Goal: Task Accomplishment & Management: Manage account settings

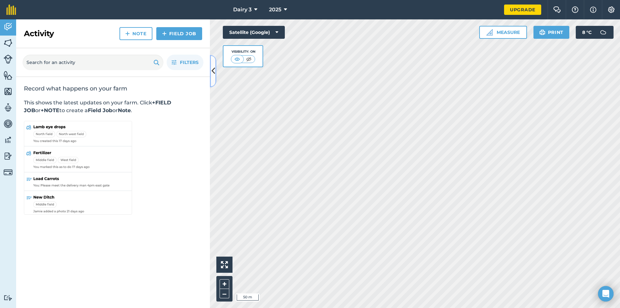
click at [215, 76] on icon at bounding box center [213, 70] width 4 height 11
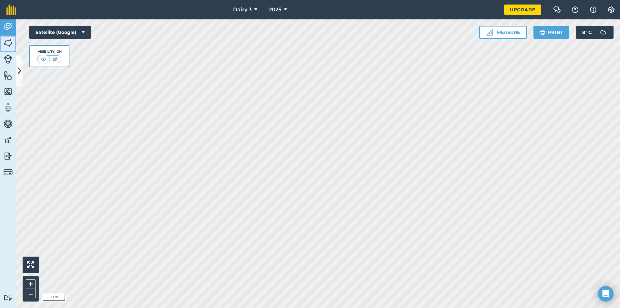
click at [8, 44] on img at bounding box center [8, 43] width 9 height 10
click at [20, 69] on icon at bounding box center [20, 70] width 4 height 11
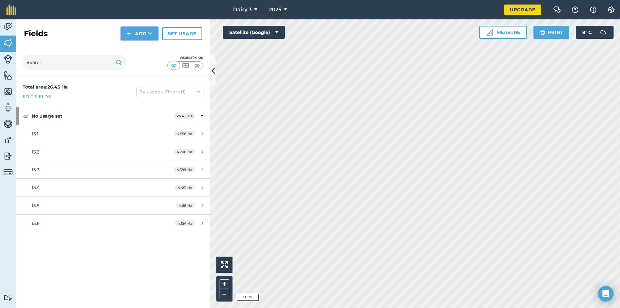
click at [143, 34] on button "Add" at bounding box center [139, 33] width 37 height 13
click at [144, 48] on link "Draw" at bounding box center [139, 48] width 35 height 14
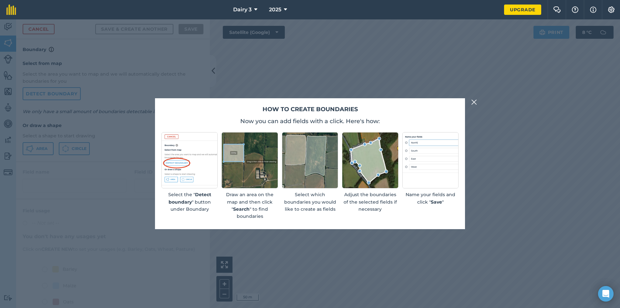
click at [474, 104] on img at bounding box center [474, 102] width 6 height 8
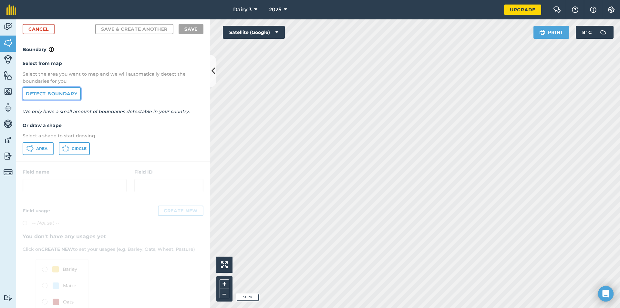
click at [73, 94] on link "Detect boundary" at bounding box center [52, 93] width 58 height 13
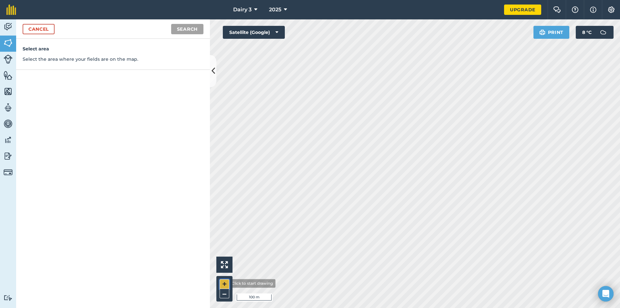
click at [224, 283] on button "+" at bounding box center [224, 284] width 10 height 10
click at [213, 75] on icon at bounding box center [213, 70] width 4 height 11
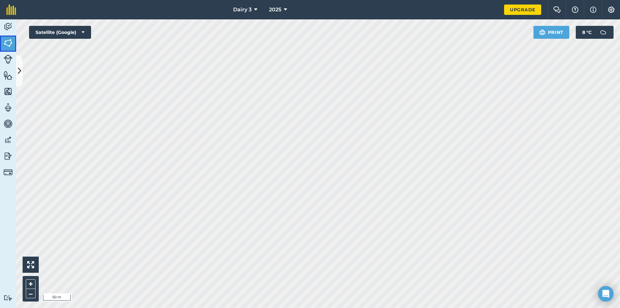
click at [10, 45] on img at bounding box center [8, 43] width 9 height 10
click at [12, 44] on img at bounding box center [8, 43] width 9 height 10
click at [7, 44] on img at bounding box center [8, 43] width 9 height 10
click at [18, 64] on button at bounding box center [19, 71] width 6 height 32
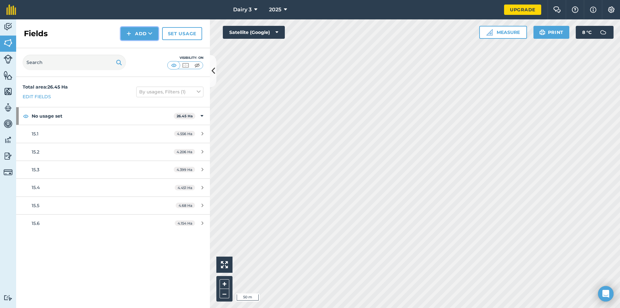
click at [150, 35] on icon at bounding box center [150, 33] width 4 height 6
click at [148, 51] on link "Draw" at bounding box center [139, 48] width 35 height 14
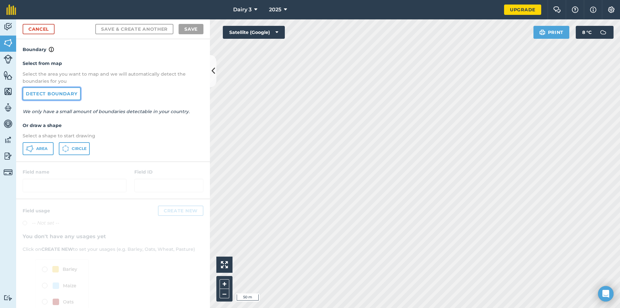
click at [72, 93] on link "Detect boundary" at bounding box center [52, 93] width 58 height 13
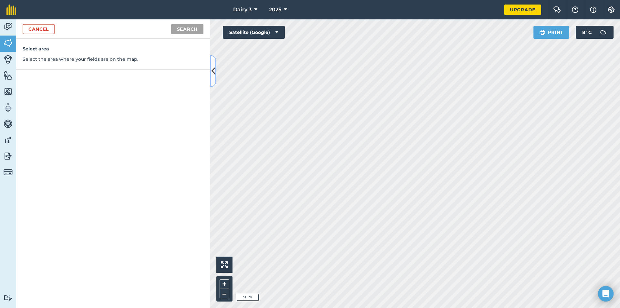
click at [214, 74] on icon at bounding box center [213, 70] width 4 height 11
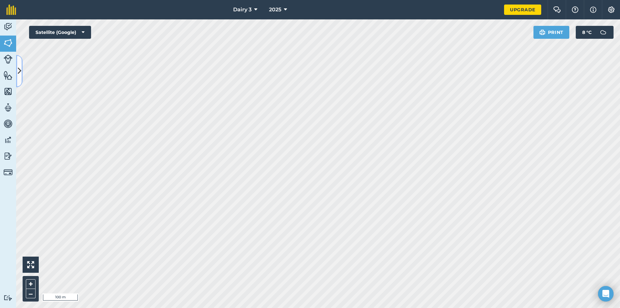
click at [18, 67] on icon at bounding box center [20, 70] width 4 height 11
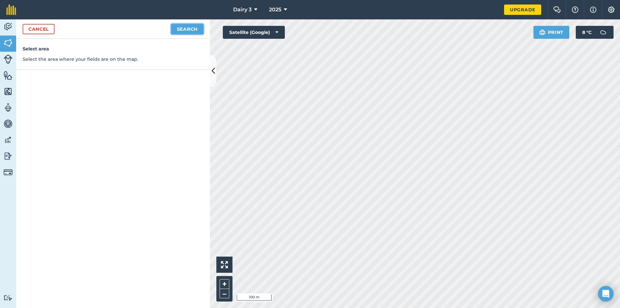
click at [188, 27] on button "Search" at bounding box center [187, 29] width 32 height 10
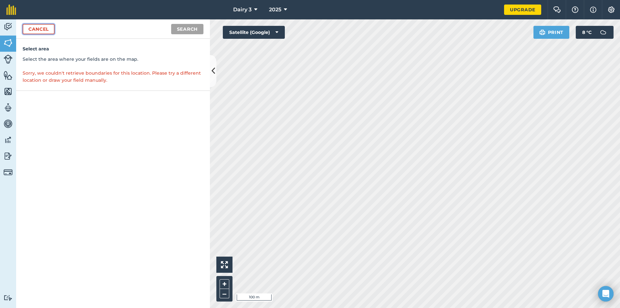
click at [38, 28] on link "Cancel" at bounding box center [39, 29] width 32 height 10
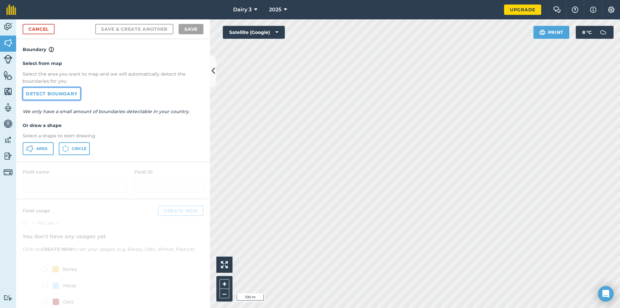
click at [71, 94] on link "Detect boundary" at bounding box center [52, 93] width 58 height 13
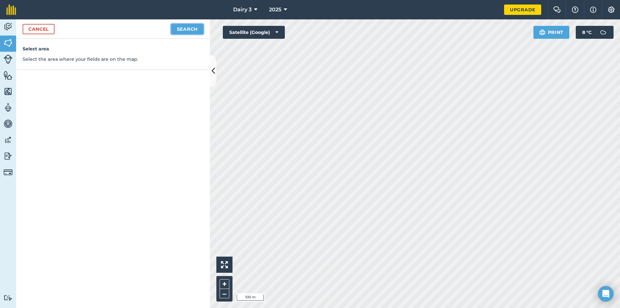
click at [178, 31] on button "Search" at bounding box center [187, 29] width 32 height 10
click at [213, 75] on icon at bounding box center [213, 70] width 4 height 11
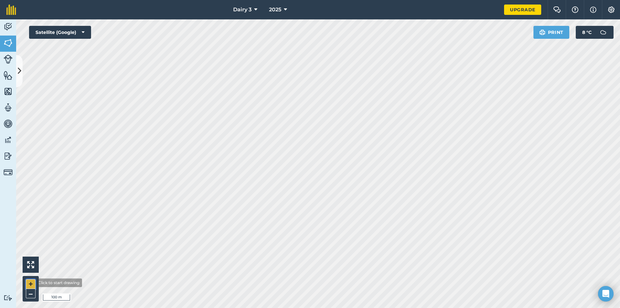
click at [31, 282] on button "+" at bounding box center [31, 284] width 10 height 10
click at [18, 66] on icon at bounding box center [20, 70] width 4 height 11
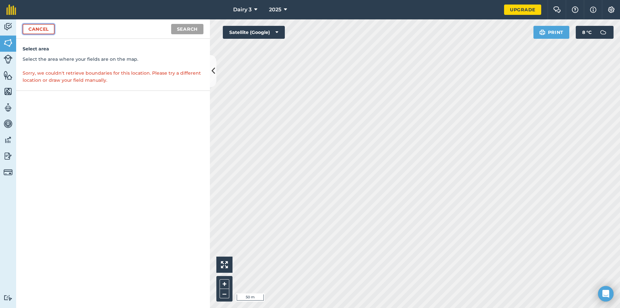
click at [35, 29] on link "Cancel" at bounding box center [39, 29] width 32 height 10
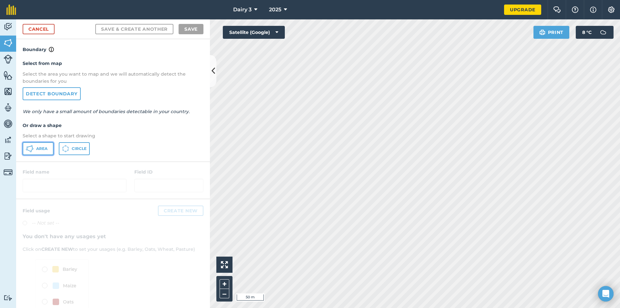
click at [46, 148] on span "Area" at bounding box center [41, 148] width 11 height 5
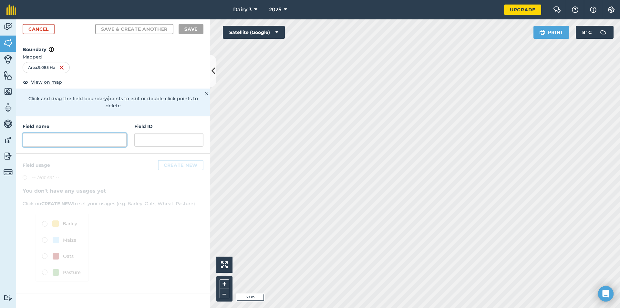
click at [103, 134] on input "text" at bounding box center [75, 140] width 104 height 14
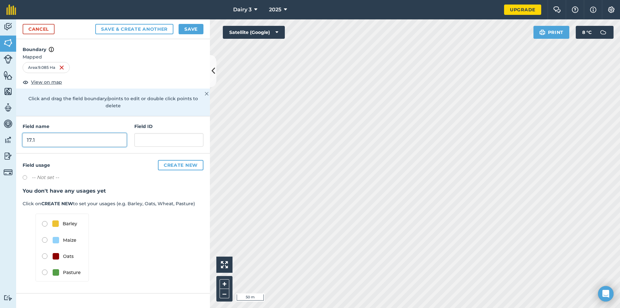
type input "17.1"
click at [159, 29] on button "Save & Create Another" at bounding box center [134, 29] width 78 height 10
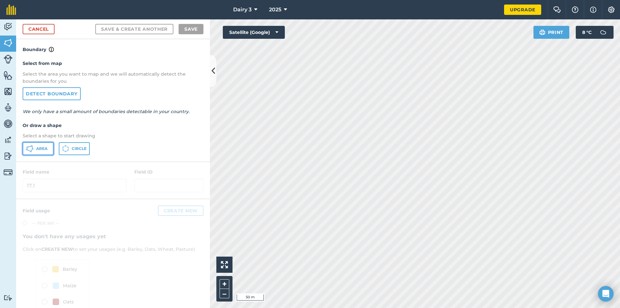
click at [44, 149] on span "Area" at bounding box center [41, 148] width 11 height 5
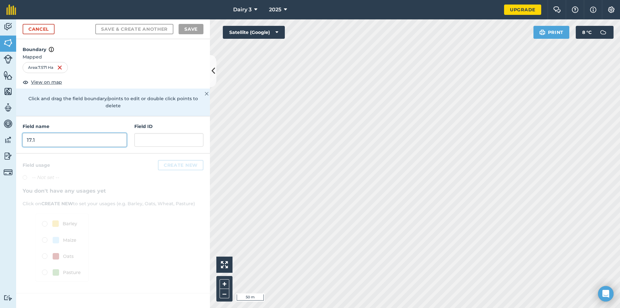
click at [104, 133] on input "17.1" at bounding box center [75, 140] width 104 height 14
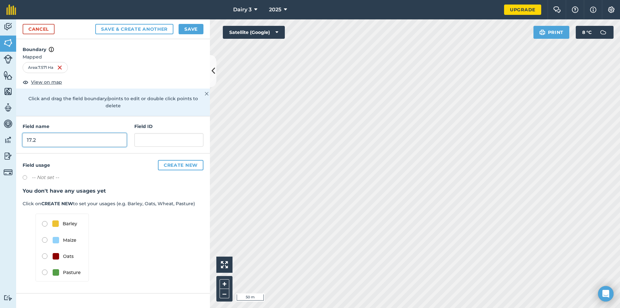
type input "17.2"
click at [160, 30] on button "Save & Create Another" at bounding box center [134, 29] width 78 height 10
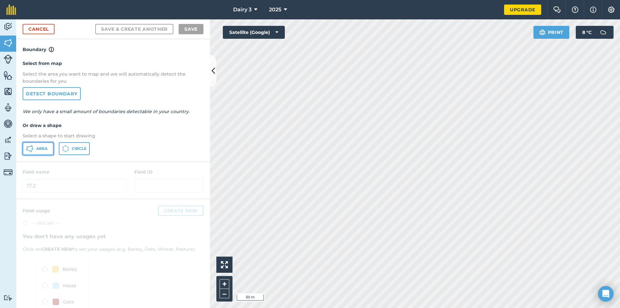
click at [46, 149] on span "Area" at bounding box center [41, 148] width 11 height 5
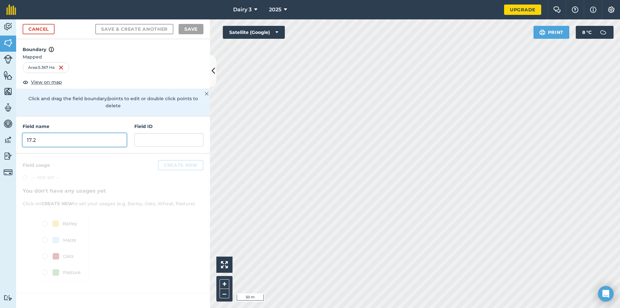
click at [113, 133] on input "17.2" at bounding box center [75, 140] width 104 height 14
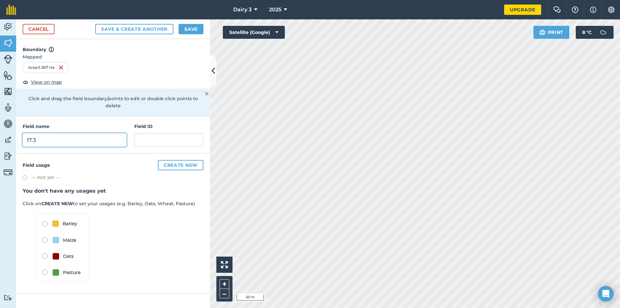
type input "17.3"
click at [151, 28] on button "Save & Create Another" at bounding box center [134, 29] width 78 height 10
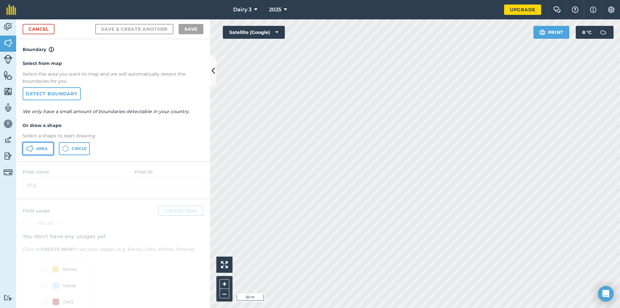
click at [48, 147] on button "Area" at bounding box center [38, 148] width 31 height 13
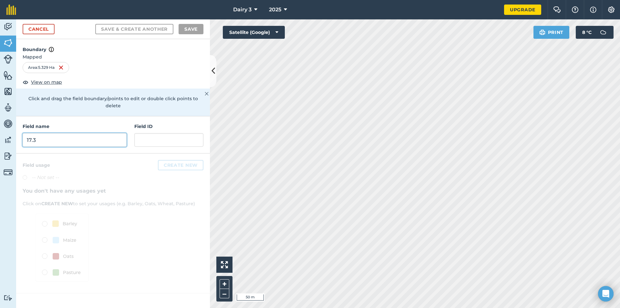
click at [95, 134] on input "17.3" at bounding box center [75, 140] width 104 height 14
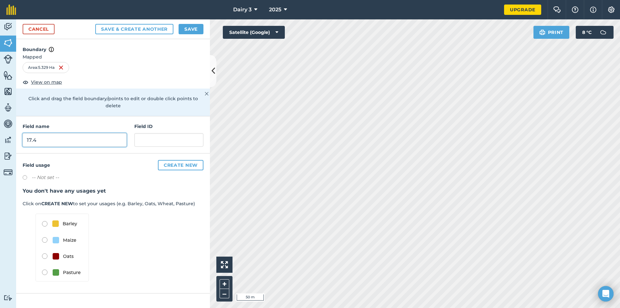
type input "17.4"
click at [145, 32] on button "Save & Create Another" at bounding box center [134, 29] width 78 height 10
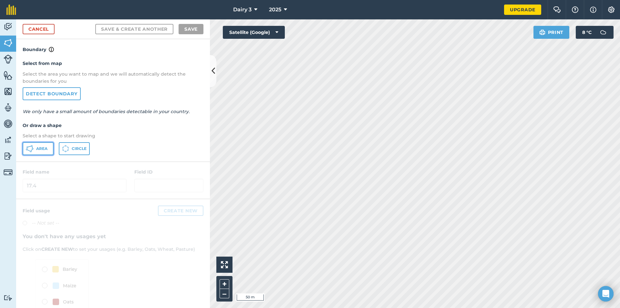
click at [46, 149] on span "Area" at bounding box center [41, 148] width 11 height 5
click at [227, 282] on button "+" at bounding box center [224, 284] width 10 height 10
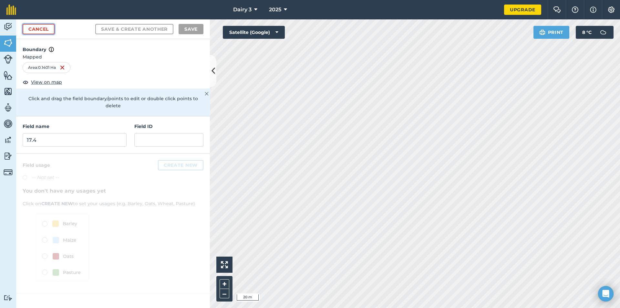
click at [46, 31] on link "Cancel" at bounding box center [39, 29] width 32 height 10
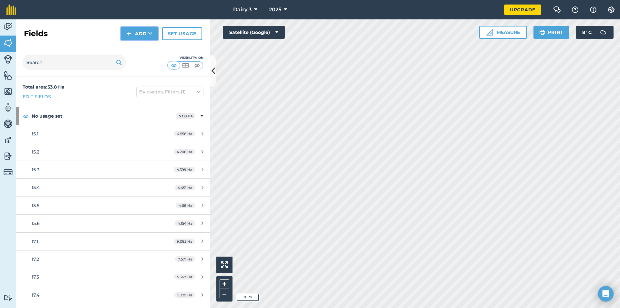
click at [152, 34] on icon at bounding box center [150, 33] width 4 height 6
click at [147, 49] on link "Draw" at bounding box center [139, 48] width 35 height 14
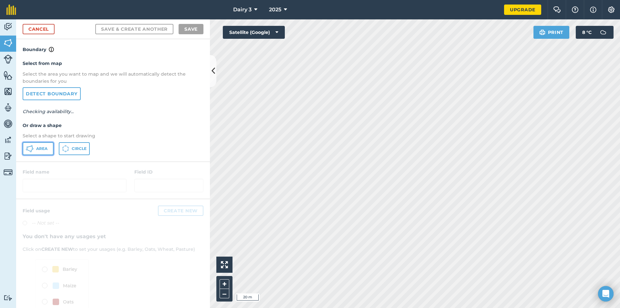
click at [43, 149] on span "Area" at bounding box center [41, 148] width 11 height 5
click at [210, 71] on button at bounding box center [213, 71] width 6 height 32
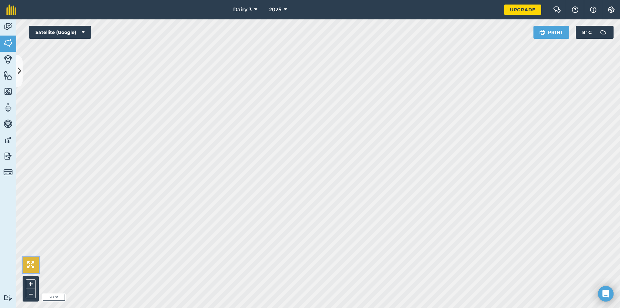
click at [31, 266] on img at bounding box center [30, 264] width 7 height 7
click at [31, 284] on button "+" at bounding box center [31, 284] width 10 height 10
click at [31, 283] on button "+" at bounding box center [31, 284] width 10 height 10
click at [31, 293] on button "–" at bounding box center [31, 292] width 10 height 9
click at [30, 293] on button "–" at bounding box center [31, 292] width 10 height 9
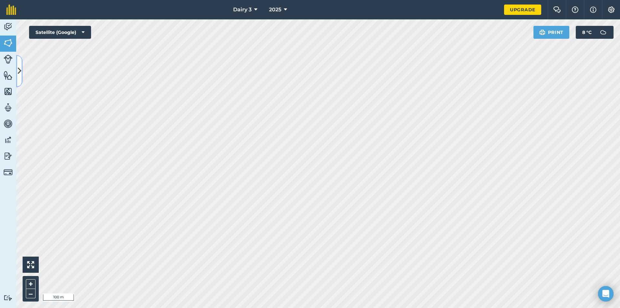
click at [18, 69] on icon at bounding box center [20, 70] width 4 height 11
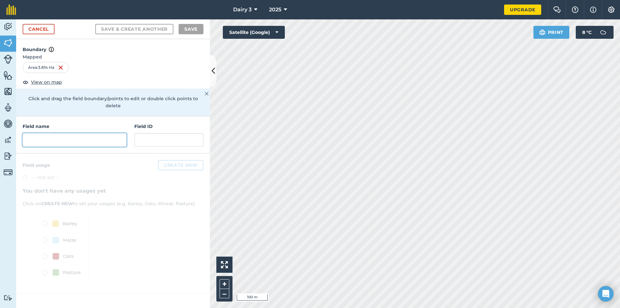
click at [65, 133] on input "text" at bounding box center [75, 140] width 104 height 14
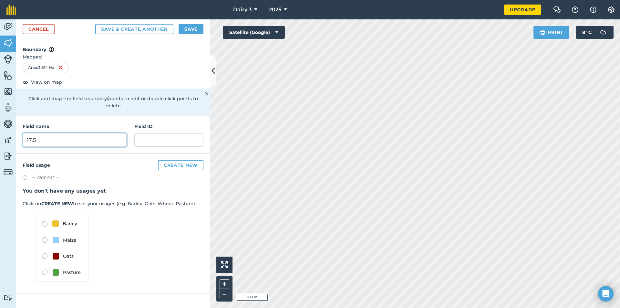
type input "17.5"
click at [192, 28] on button "Save" at bounding box center [190, 29] width 25 height 10
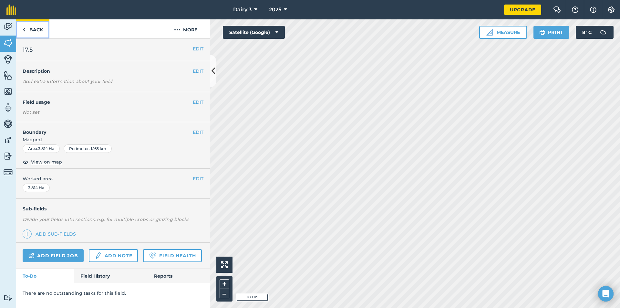
click at [38, 28] on link "Back" at bounding box center [32, 28] width 33 height 19
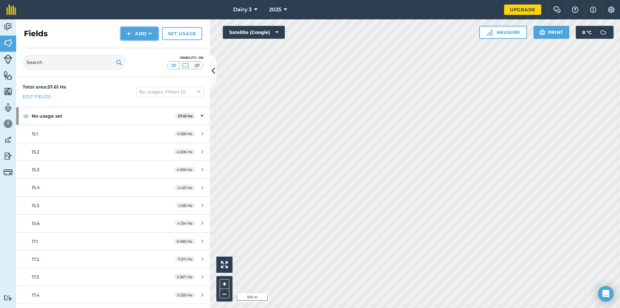
click at [151, 34] on icon at bounding box center [150, 33] width 4 height 6
click at [147, 47] on link "Draw" at bounding box center [139, 48] width 35 height 14
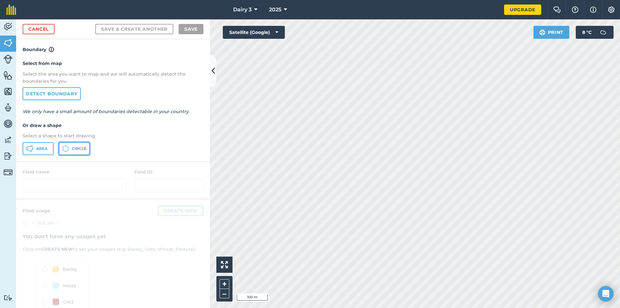
click at [77, 148] on span "Circle" at bounding box center [79, 148] width 15 height 5
click at [69, 92] on link "Detect boundary" at bounding box center [52, 93] width 58 height 13
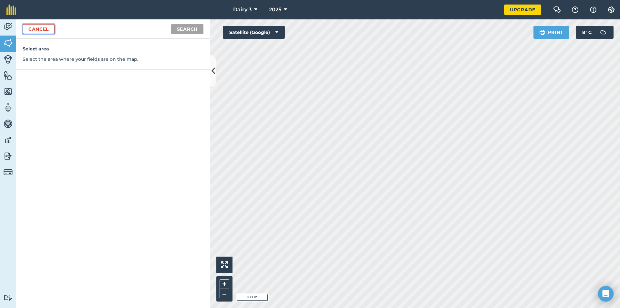
click at [50, 28] on link "Cancel" at bounding box center [39, 29] width 32 height 10
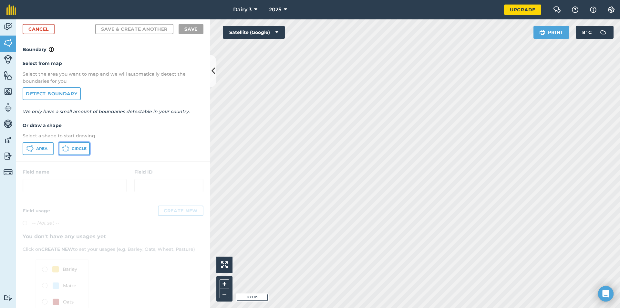
click at [81, 148] on span "Circle" at bounding box center [79, 148] width 15 height 5
click at [65, 93] on link "Detect boundary" at bounding box center [52, 93] width 58 height 13
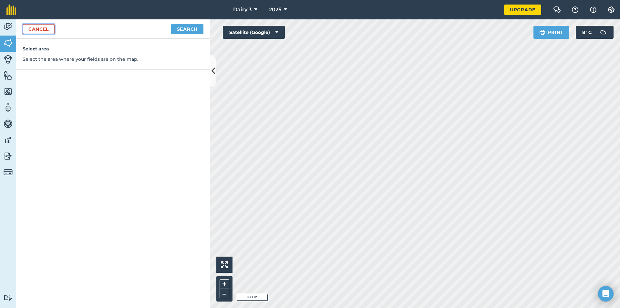
click at [36, 29] on link "Cancel" at bounding box center [39, 29] width 32 height 10
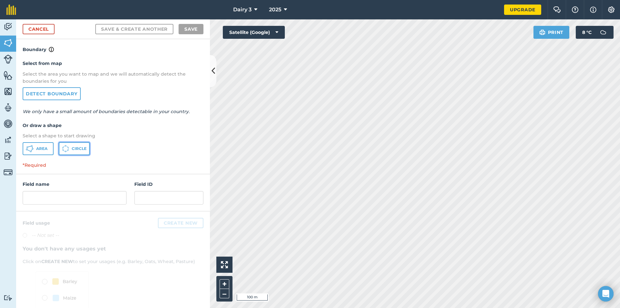
click at [85, 149] on span "Circle" at bounding box center [79, 148] width 15 height 5
click at [61, 94] on link "Detect boundary" at bounding box center [52, 93] width 58 height 13
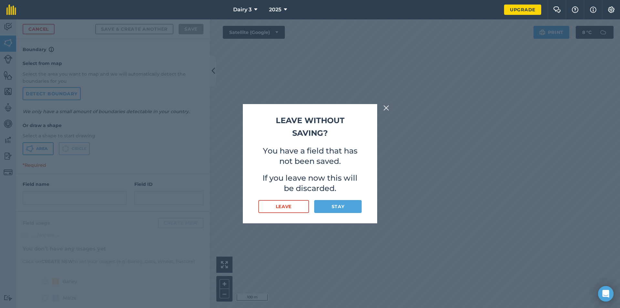
click at [386, 108] on img at bounding box center [386, 108] width 6 height 8
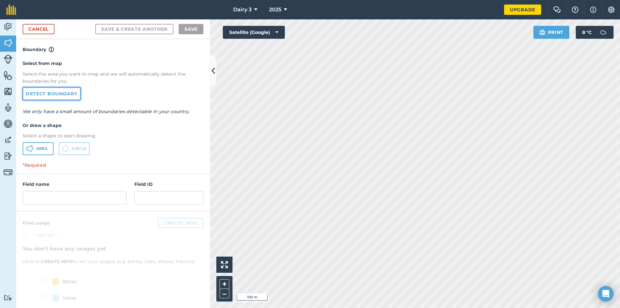
click at [69, 90] on link "Detect boundary" at bounding box center [52, 93] width 58 height 13
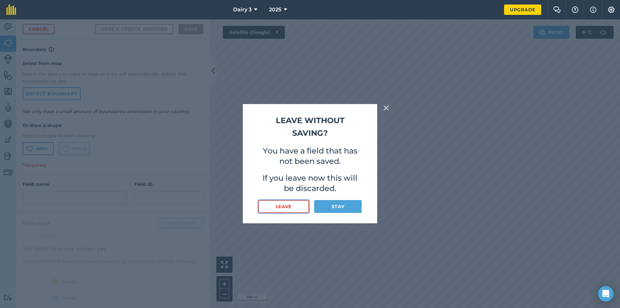
click at [300, 207] on button "Leave" at bounding box center [283, 206] width 51 height 13
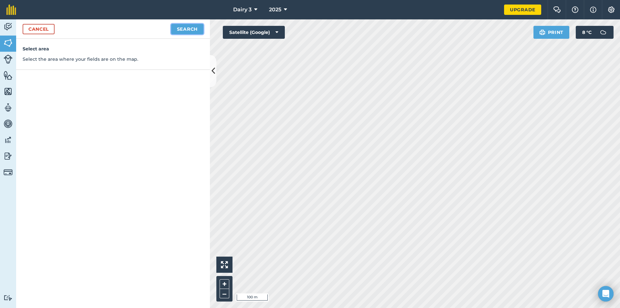
click at [192, 31] on button "Search" at bounding box center [187, 29] width 32 height 10
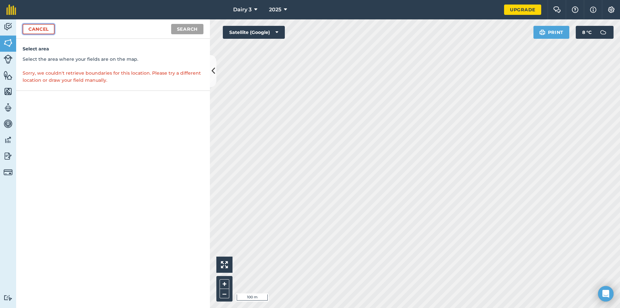
click at [39, 31] on link "Cancel" at bounding box center [39, 29] width 32 height 10
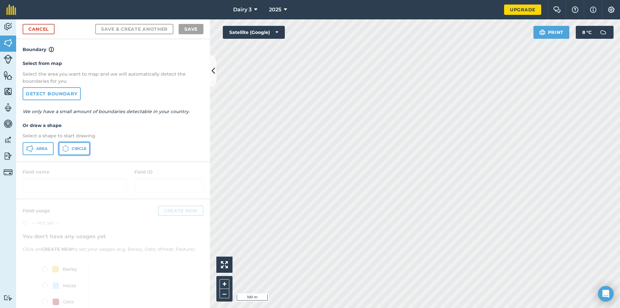
click at [83, 149] on span "Circle" at bounding box center [79, 148] width 15 height 5
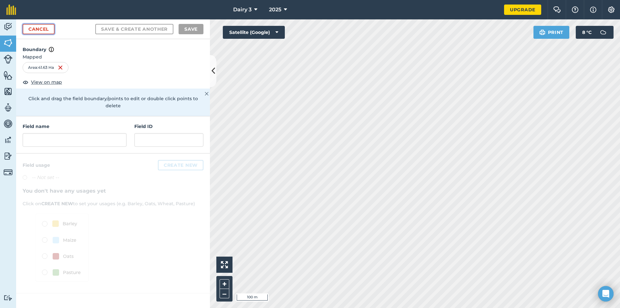
click at [45, 27] on link "Cancel" at bounding box center [39, 29] width 32 height 10
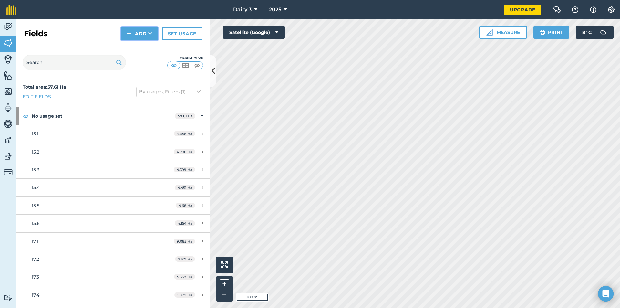
click at [148, 36] on button "Add" at bounding box center [139, 33] width 37 height 13
click at [150, 49] on link "Draw" at bounding box center [139, 48] width 35 height 14
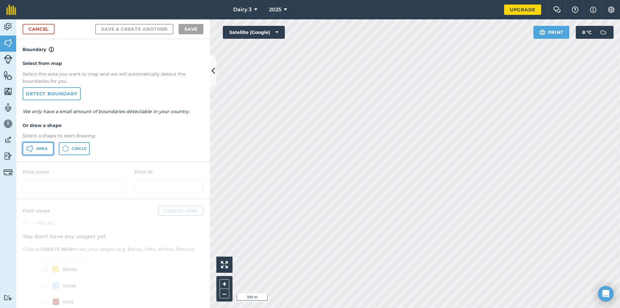
click at [43, 150] on span "Area" at bounding box center [41, 148] width 11 height 5
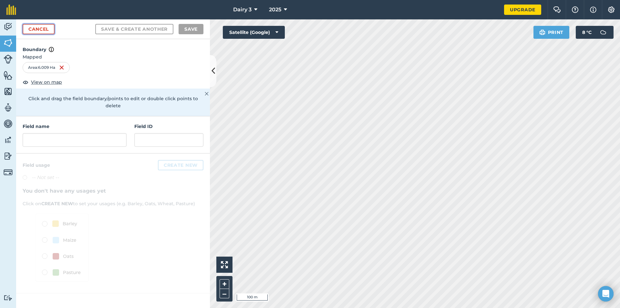
click at [43, 30] on link "Cancel" at bounding box center [39, 29] width 32 height 10
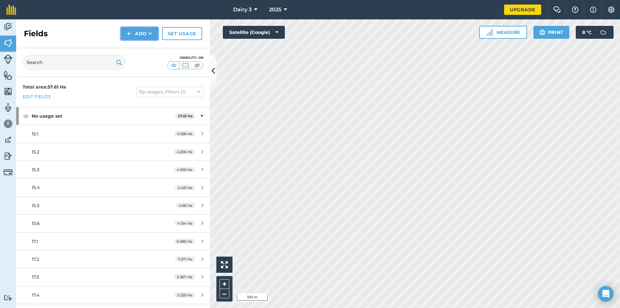
click at [152, 37] on button "Add" at bounding box center [139, 33] width 37 height 13
click at [150, 49] on link "Draw" at bounding box center [139, 48] width 35 height 14
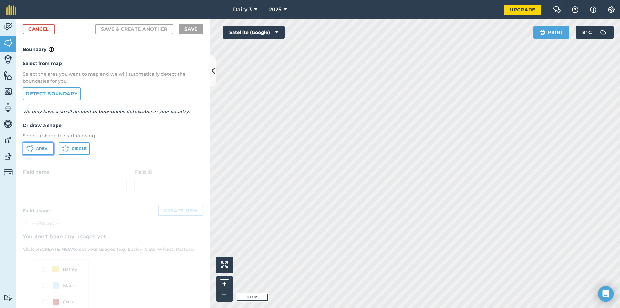
click at [45, 149] on span "Area" at bounding box center [41, 148] width 11 height 5
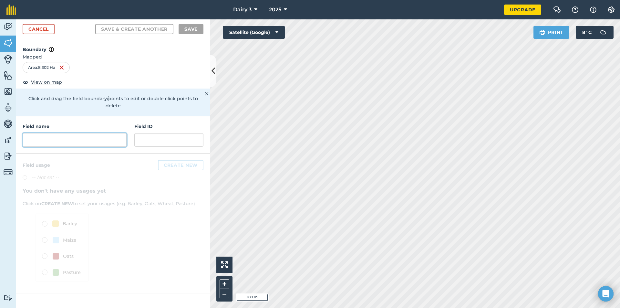
click at [83, 133] on input "text" at bounding box center [75, 140] width 104 height 14
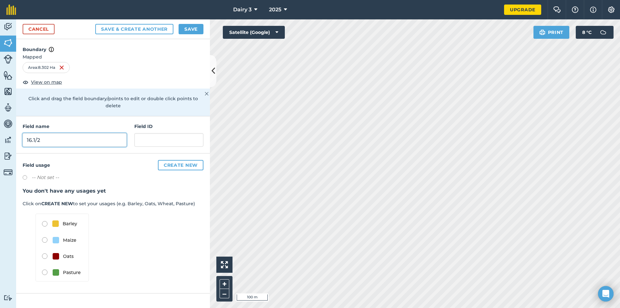
type input "16.1/2"
click at [142, 28] on button "Save & Create Another" at bounding box center [134, 29] width 78 height 10
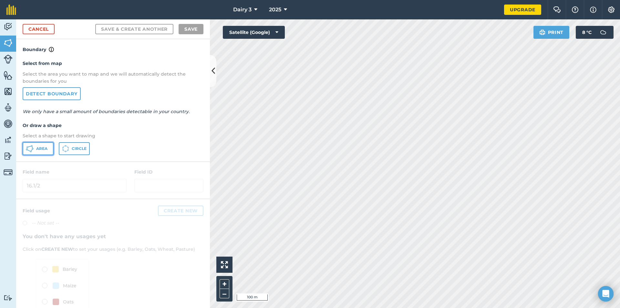
click at [47, 147] on span "Area" at bounding box center [41, 148] width 11 height 5
click at [36, 31] on link "Cancel" at bounding box center [39, 29] width 32 height 10
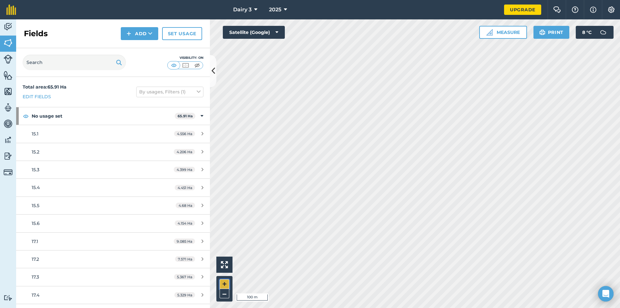
click at [225, 282] on button "+" at bounding box center [224, 284] width 10 height 10
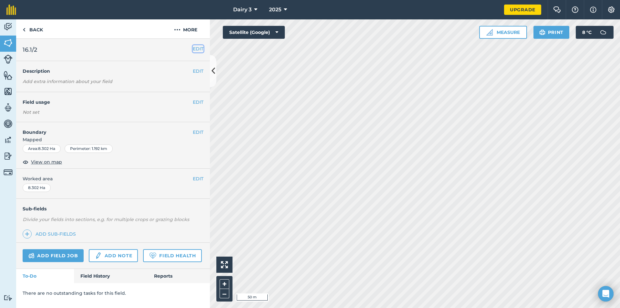
click at [200, 50] on button "EDIT" at bounding box center [198, 48] width 11 height 7
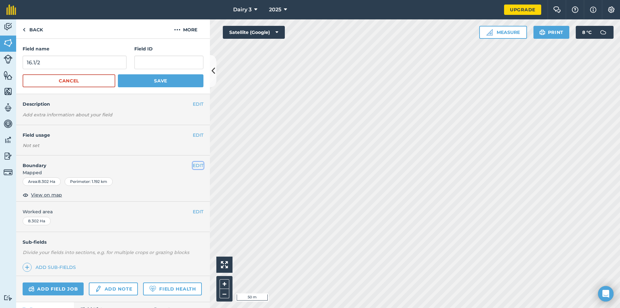
click at [193, 164] on button "EDIT" at bounding box center [198, 165] width 11 height 7
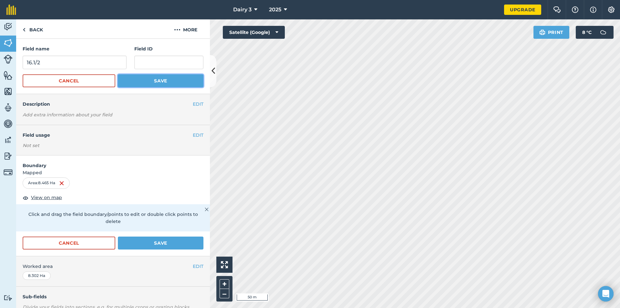
click at [153, 80] on button "Save" at bounding box center [161, 80] width 86 height 13
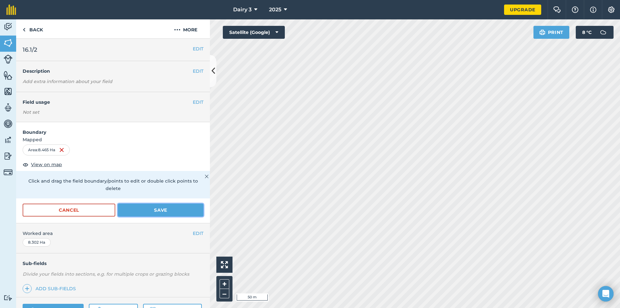
click at [174, 210] on button "Save" at bounding box center [161, 209] width 86 height 13
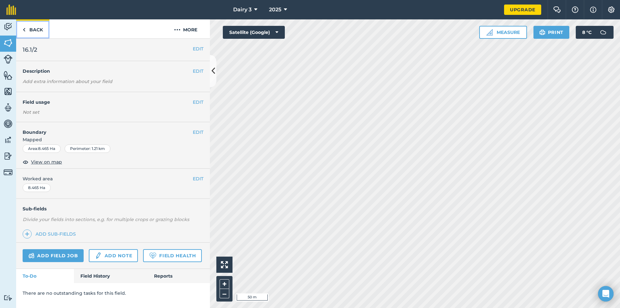
click at [30, 32] on link "Back" at bounding box center [32, 28] width 33 height 19
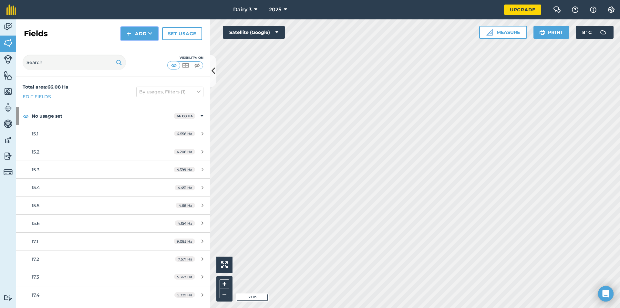
click at [146, 33] on button "Add" at bounding box center [139, 33] width 37 height 13
click at [147, 50] on link "Draw" at bounding box center [139, 48] width 35 height 14
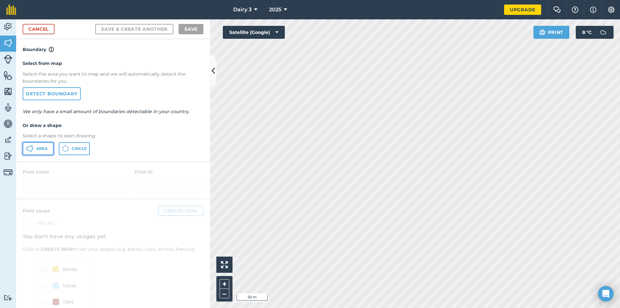
click at [43, 149] on span "Area" at bounding box center [41, 148] width 11 height 5
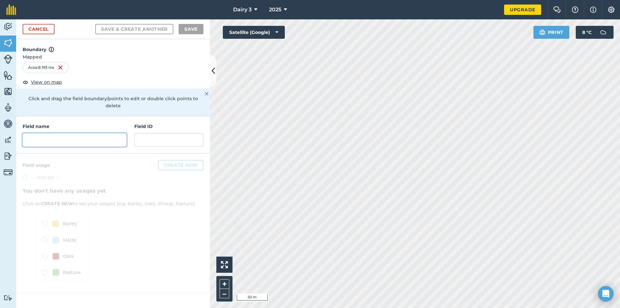
click at [83, 133] on input "text" at bounding box center [75, 140] width 104 height 14
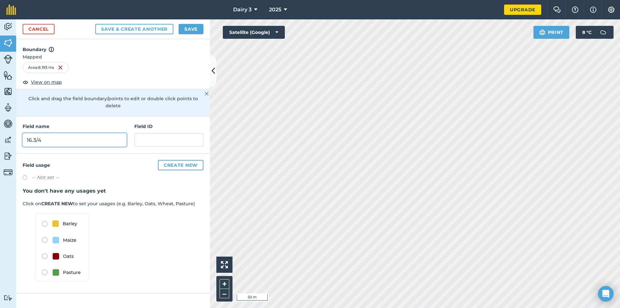
type input "16.3/4"
click at [154, 29] on button "Save & Create Another" at bounding box center [134, 29] width 78 height 10
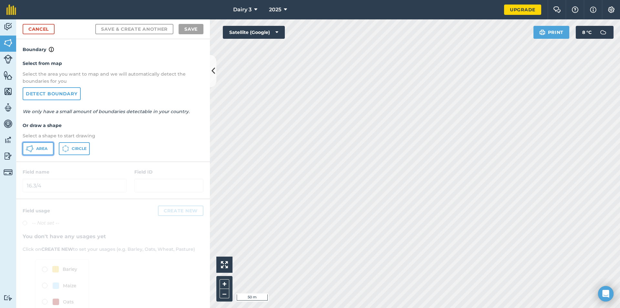
click at [41, 147] on span "Area" at bounding box center [41, 148] width 11 height 5
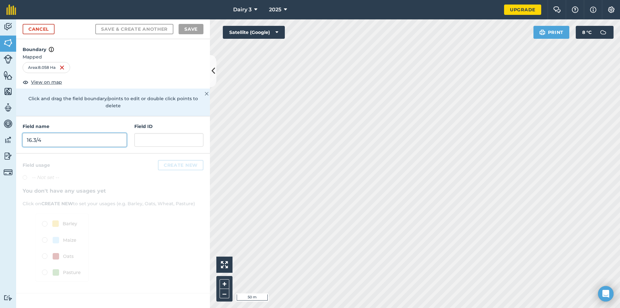
click at [68, 135] on input "16.3/4" at bounding box center [75, 140] width 104 height 14
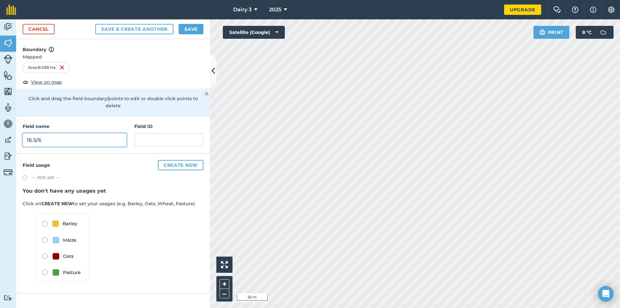
type input "16.5/6"
click at [156, 28] on button "Save & Create Another" at bounding box center [134, 29] width 78 height 10
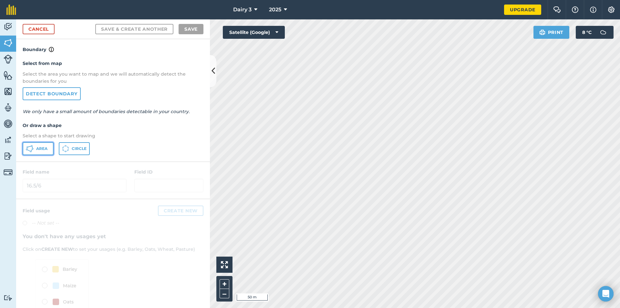
click at [42, 145] on button "Area" at bounding box center [38, 148] width 31 height 13
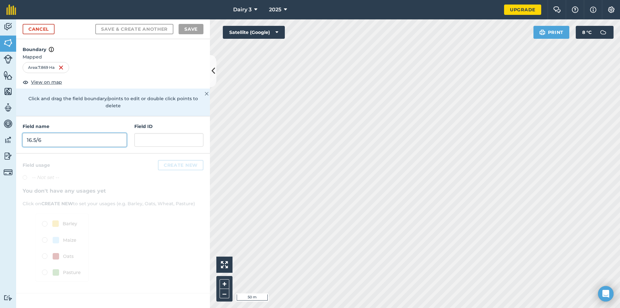
click at [100, 134] on input "16.5/6" at bounding box center [75, 140] width 104 height 14
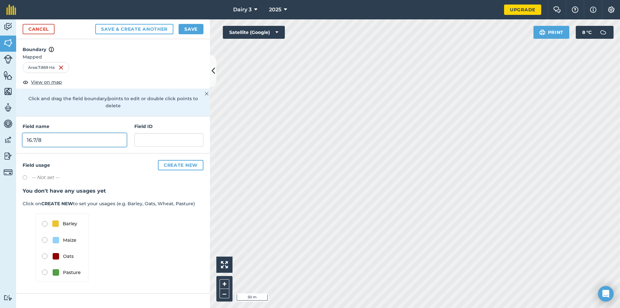
type input "16.7/8"
click at [137, 31] on button "Save & Create Another" at bounding box center [134, 29] width 78 height 10
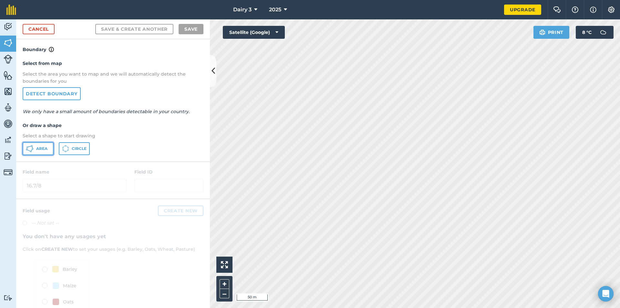
drag, startPoint x: 44, startPoint y: 148, endPoint x: 108, endPoint y: 140, distance: 64.1
click at [44, 148] on span "Area" at bounding box center [41, 148] width 11 height 5
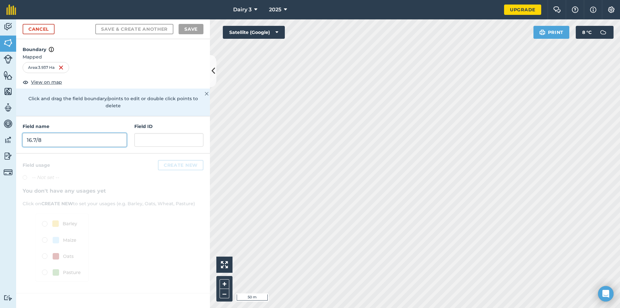
click at [85, 133] on input "16.7/8" at bounding box center [75, 140] width 104 height 14
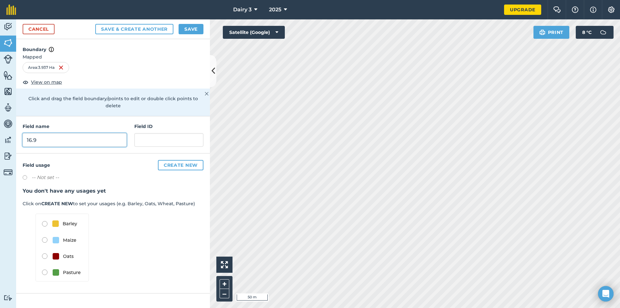
type input "16.9"
click at [132, 30] on button "Save & Create Another" at bounding box center [134, 29] width 78 height 10
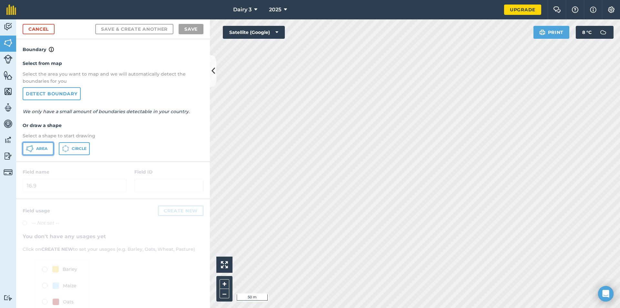
click at [47, 149] on span "Area" at bounding box center [41, 148] width 11 height 5
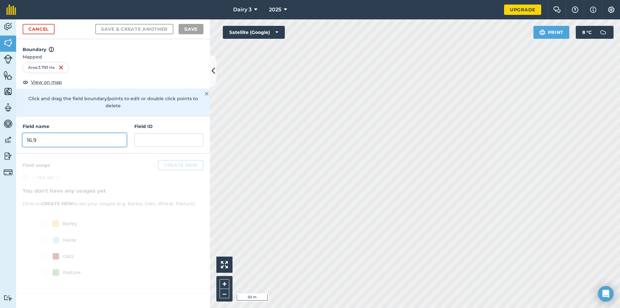
click at [70, 137] on input "16.9" at bounding box center [75, 140] width 104 height 14
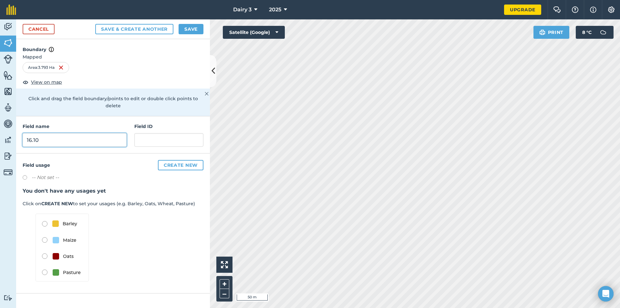
type input "16.10"
click at [163, 30] on button "Save & Create Another" at bounding box center [134, 29] width 78 height 10
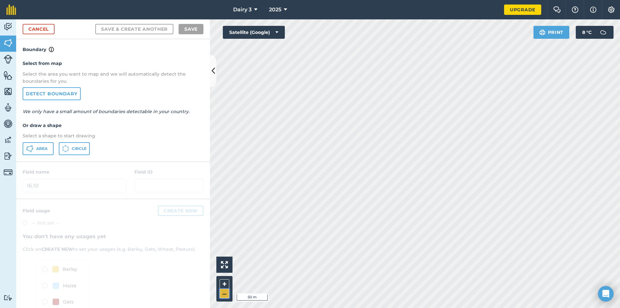
click at [227, 293] on button "–" at bounding box center [224, 292] width 10 height 9
click at [225, 265] on img at bounding box center [224, 264] width 7 height 7
click at [225, 283] on button "+" at bounding box center [224, 284] width 10 height 10
click at [224, 283] on button "+" at bounding box center [224, 284] width 10 height 10
click at [47, 149] on span "Area" at bounding box center [41, 148] width 11 height 5
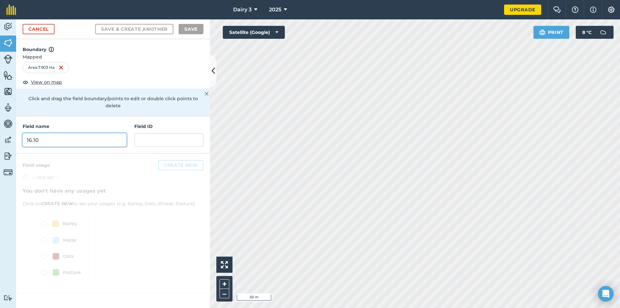
click at [83, 134] on input "16.10" at bounding box center [75, 140] width 104 height 14
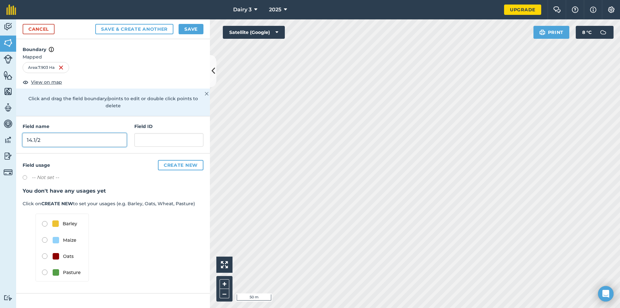
type input "14.1/2"
click at [157, 31] on button "Save & Create Another" at bounding box center [134, 29] width 78 height 10
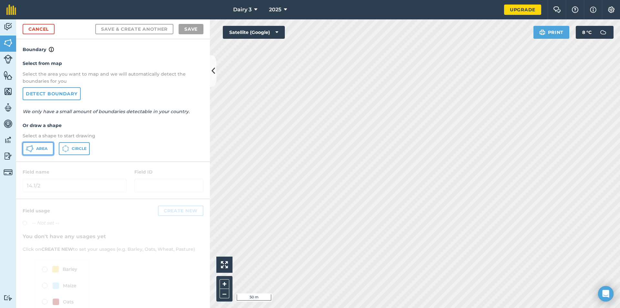
click at [46, 148] on span "Area" at bounding box center [41, 148] width 11 height 5
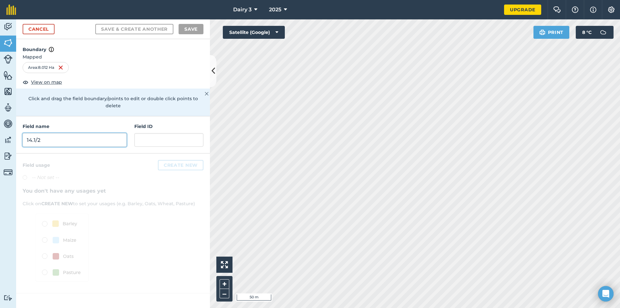
click at [104, 133] on input "14.1/2" at bounding box center [75, 140] width 104 height 14
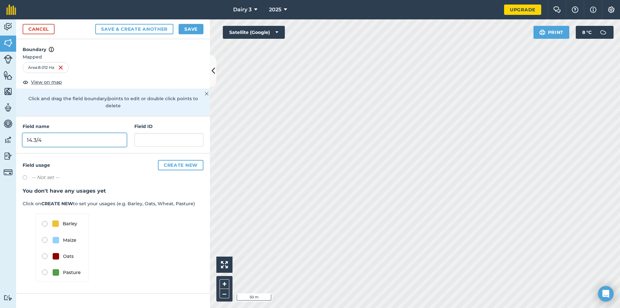
type input "14.3/4"
click at [158, 31] on button "Save & Create Another" at bounding box center [134, 29] width 78 height 10
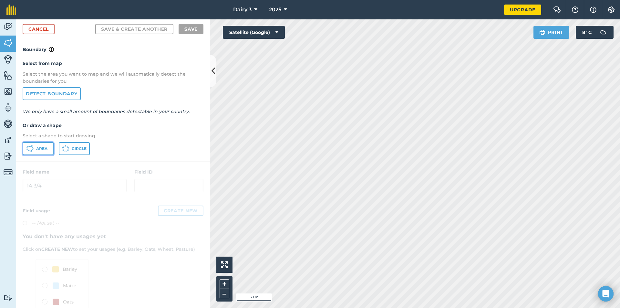
click at [43, 150] on span "Area" at bounding box center [41, 148] width 11 height 5
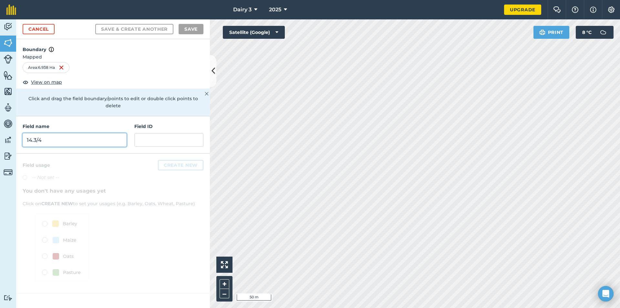
click at [62, 134] on input "14.3/4" at bounding box center [75, 140] width 104 height 14
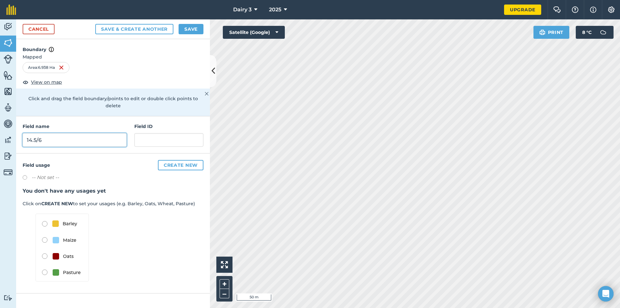
type input "14.5/6"
click at [138, 29] on button "Save & Create Another" at bounding box center [134, 29] width 78 height 10
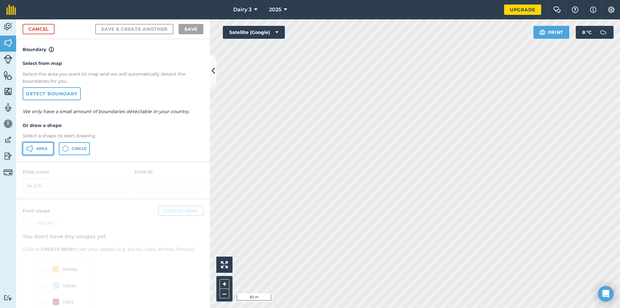
click at [49, 148] on button "Area" at bounding box center [38, 148] width 31 height 13
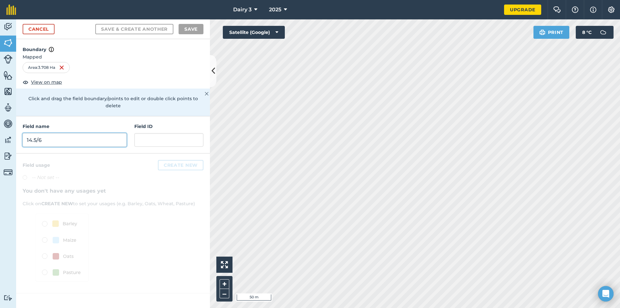
click at [99, 136] on input "14.5/6" at bounding box center [75, 140] width 104 height 14
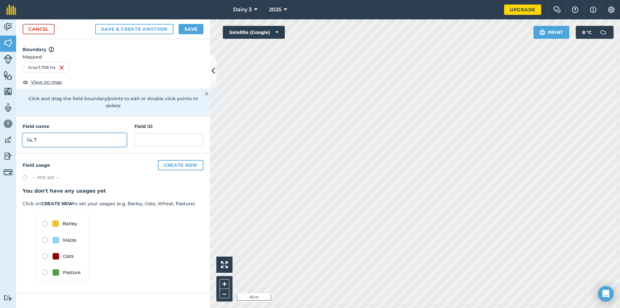
type input "14.7"
click at [159, 28] on button "Save & Create Another" at bounding box center [134, 29] width 78 height 10
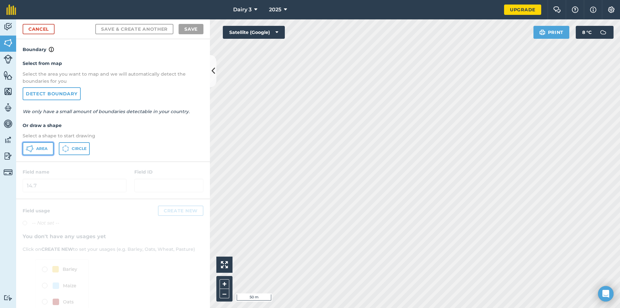
click at [37, 146] on span "Area" at bounding box center [41, 148] width 11 height 5
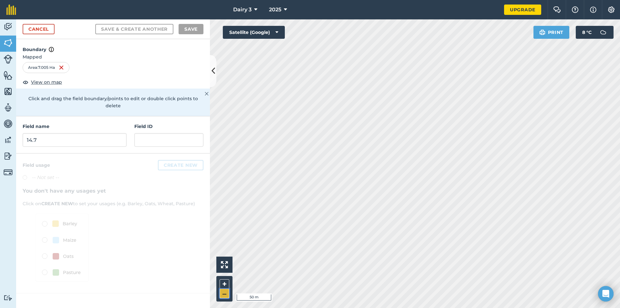
click at [226, 294] on button "–" at bounding box center [224, 292] width 10 height 9
click at [102, 134] on input "14.7" at bounding box center [75, 140] width 104 height 14
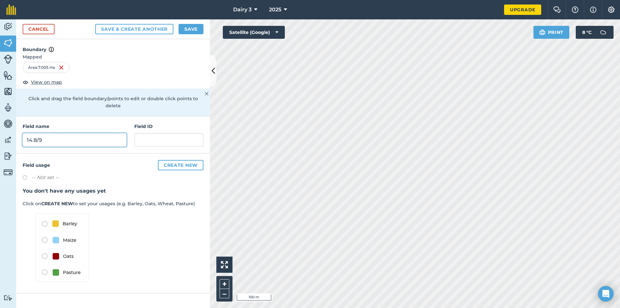
type input "14.8/9"
click at [151, 29] on button "Save & Create Another" at bounding box center [134, 29] width 78 height 10
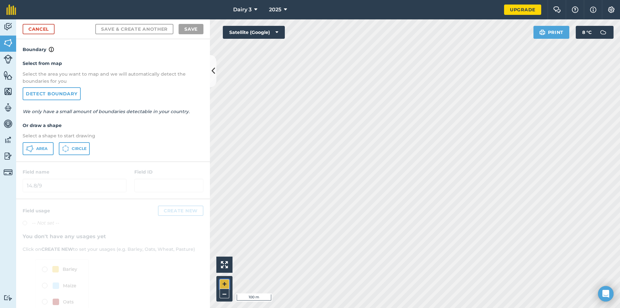
click at [226, 283] on button "+" at bounding box center [224, 284] width 10 height 10
click at [45, 149] on span "Area" at bounding box center [41, 148] width 11 height 5
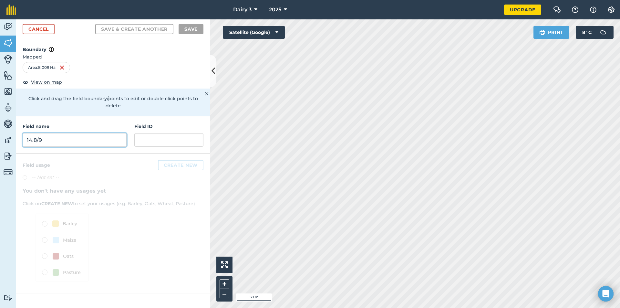
click at [78, 133] on input "14.8/9" at bounding box center [75, 140] width 104 height 14
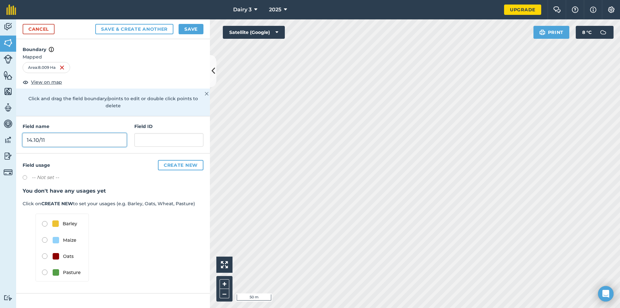
type input "14.10/11"
click at [127, 31] on button "Save & Create Another" at bounding box center [134, 29] width 78 height 10
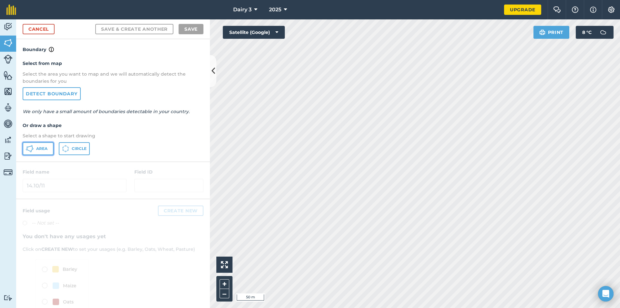
click at [47, 149] on span "Area" at bounding box center [41, 148] width 11 height 5
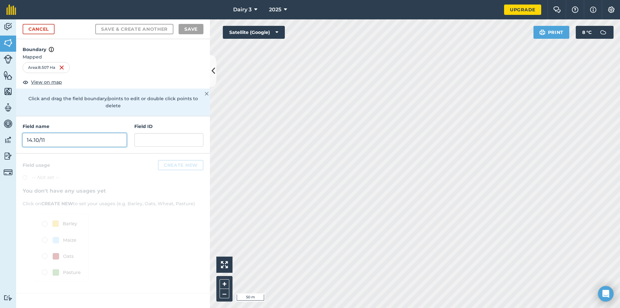
click at [109, 133] on input "14.10/11" at bounding box center [75, 140] width 104 height 14
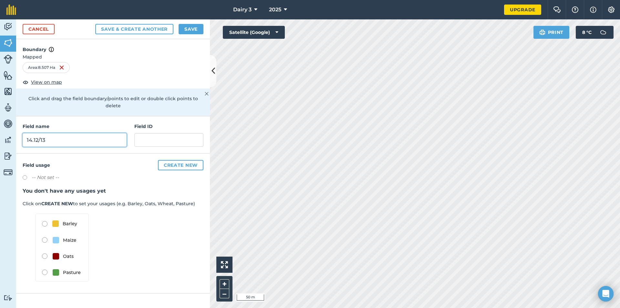
type input "14.12/13"
click at [190, 29] on button "Save" at bounding box center [190, 29] width 25 height 10
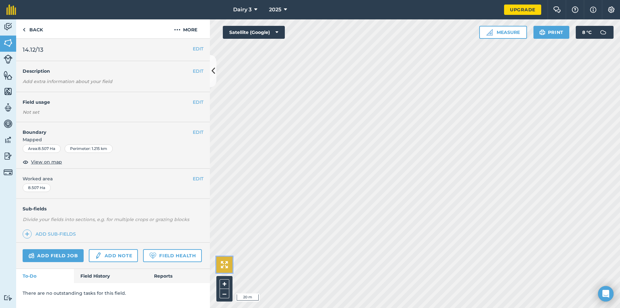
click at [223, 263] on img at bounding box center [224, 264] width 7 height 7
click at [41, 31] on link "Back" at bounding box center [32, 28] width 33 height 19
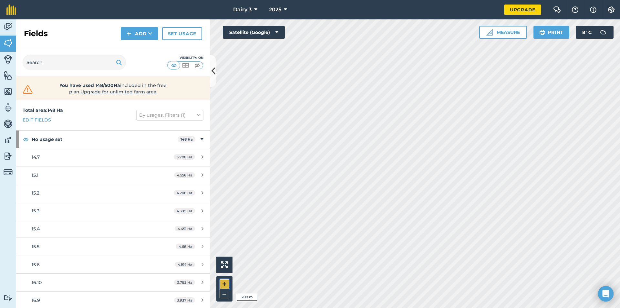
click at [225, 284] on button "+" at bounding box center [224, 284] width 10 height 10
click at [225, 282] on button "+" at bounding box center [224, 284] width 10 height 10
click at [7, 78] on img at bounding box center [8, 75] width 9 height 10
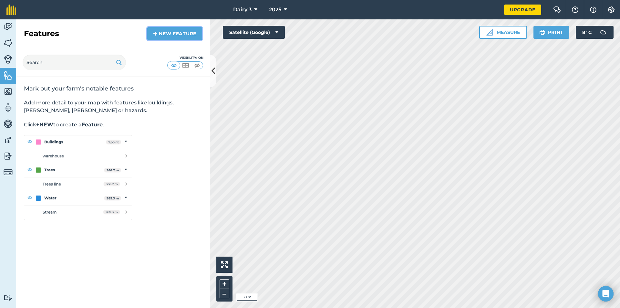
click at [167, 37] on link "New feature" at bounding box center [174, 33] width 55 height 13
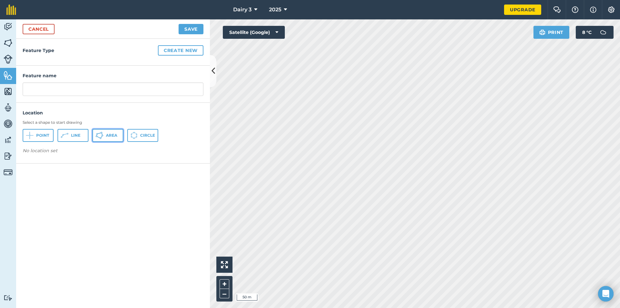
click at [109, 134] on span "Area" at bounding box center [111, 135] width 11 height 5
click at [53, 88] on input "text" at bounding box center [113, 89] width 181 height 14
type input "DAIRY"
click at [189, 29] on button "Save" at bounding box center [190, 29] width 25 height 10
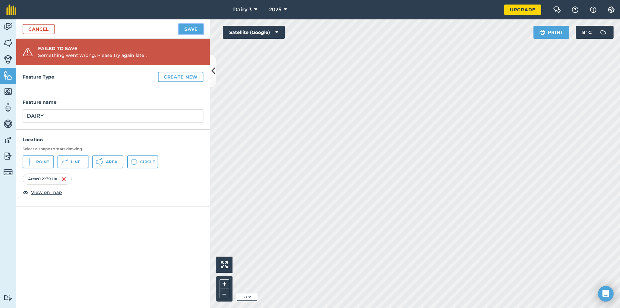
click at [189, 29] on button "Save" at bounding box center [190, 29] width 25 height 10
click at [40, 29] on link "Cancel" at bounding box center [39, 29] width 32 height 10
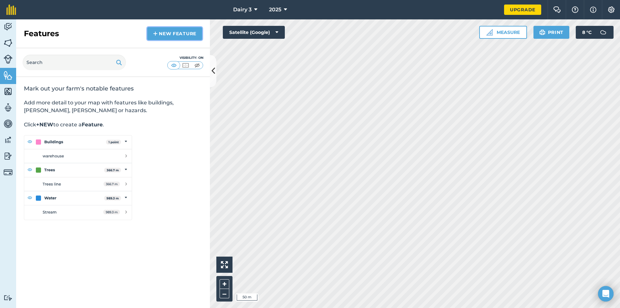
click at [172, 34] on link "New feature" at bounding box center [174, 33] width 55 height 13
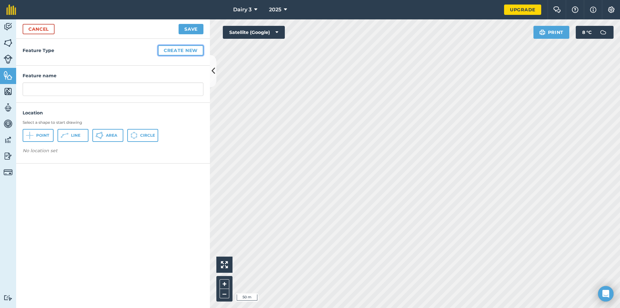
click at [187, 51] on button "Create new" at bounding box center [180, 50] width 45 height 10
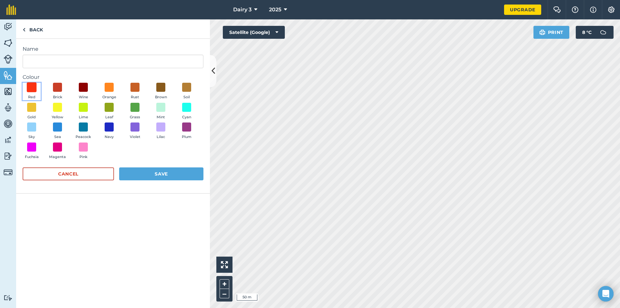
click at [33, 90] on span at bounding box center [32, 87] width 10 height 10
click at [139, 170] on button "Save" at bounding box center [161, 173] width 84 height 13
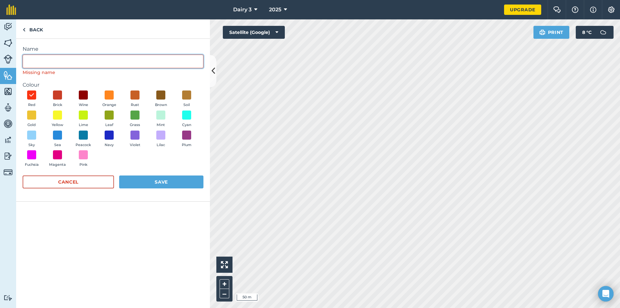
click at [82, 63] on input "Name" at bounding box center [113, 62] width 181 height 14
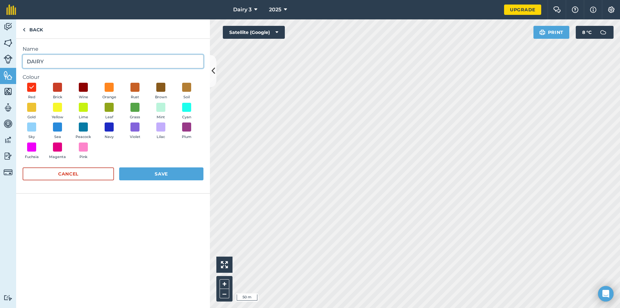
type input "DAIRY"
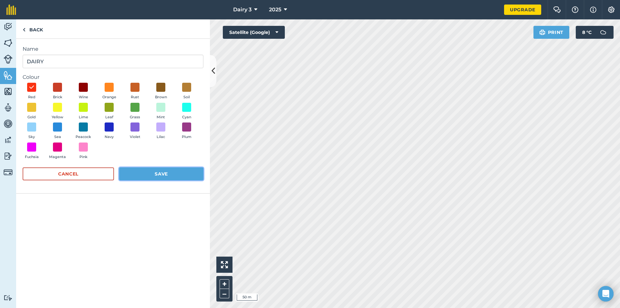
click at [152, 173] on button "Save" at bounding box center [161, 173] width 84 height 13
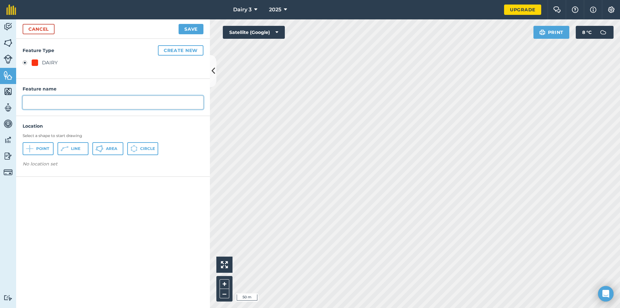
click at [110, 105] on input "text" at bounding box center [113, 103] width 181 height 14
type input "DAIRY"
click at [112, 148] on span "Area" at bounding box center [111, 148] width 11 height 5
click at [194, 30] on button "Save" at bounding box center [190, 29] width 25 height 10
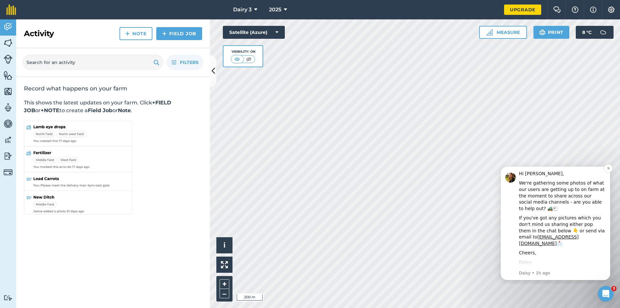
drag, startPoint x: 585, startPoint y: 245, endPoint x: 585, endPoint y: 254, distance: 9.1
click at [585, 254] on div "Hi Matt, We're gathering some photos of what our users are getting up to on far…" at bounding box center [562, 293] width 86 height 246
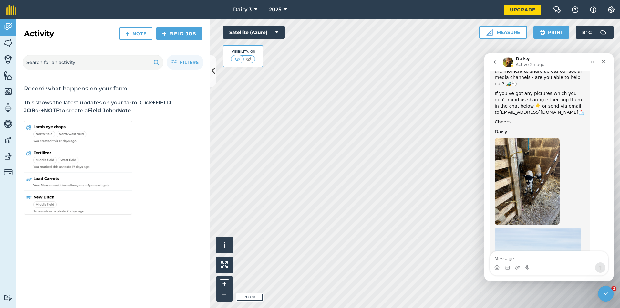
scroll to position [94, 0]
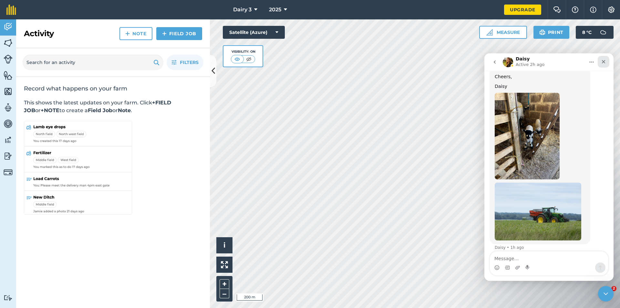
click at [605, 62] on icon "Close" at bounding box center [602, 61] width 5 height 5
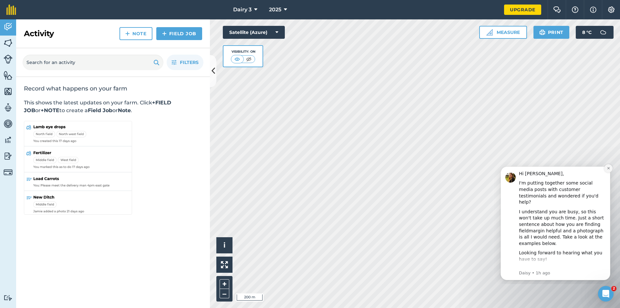
click at [606, 170] on button "Dismiss notification" at bounding box center [608, 168] width 8 height 8
click at [608, 169] on icon "Dismiss notification" at bounding box center [608, 168] width 4 height 4
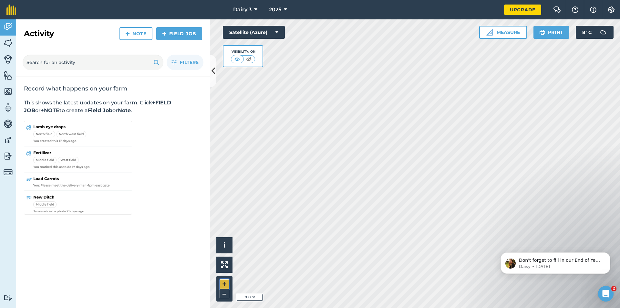
click at [227, 284] on button "+" at bounding box center [224, 284] width 10 height 10
click at [226, 282] on button "+" at bounding box center [224, 284] width 10 height 10
click at [212, 69] on icon at bounding box center [213, 70] width 4 height 11
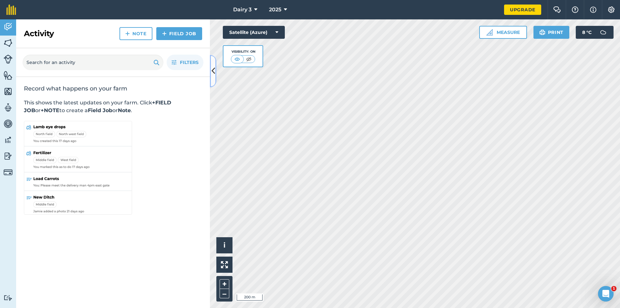
click at [212, 74] on icon at bounding box center [213, 70] width 4 height 11
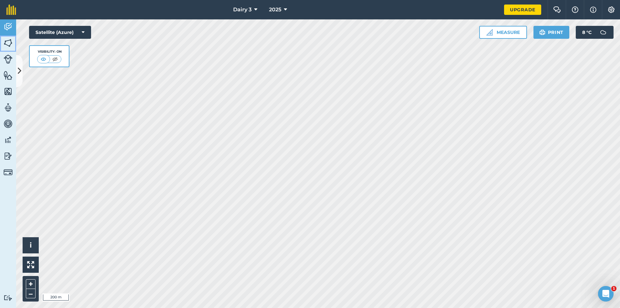
click at [9, 42] on img at bounding box center [8, 43] width 9 height 10
click at [17, 71] on button at bounding box center [19, 71] width 6 height 32
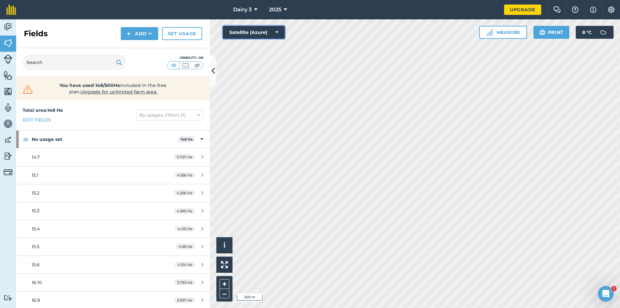
click at [280, 32] on button "Satellite (Azure)" at bounding box center [254, 32] width 62 height 13
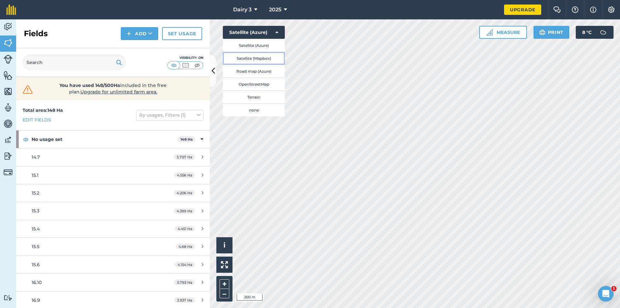
click at [260, 58] on button "Satellite (Mapbox)" at bounding box center [254, 58] width 62 height 13
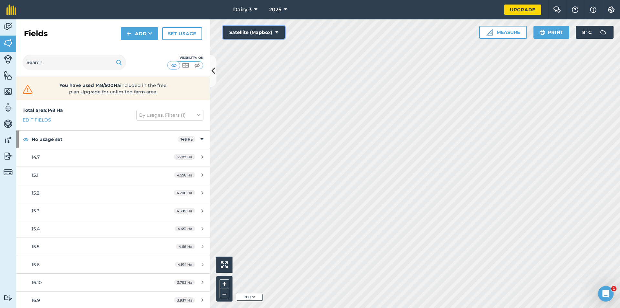
click at [280, 33] on button "Satellite (Mapbox)" at bounding box center [254, 32] width 62 height 13
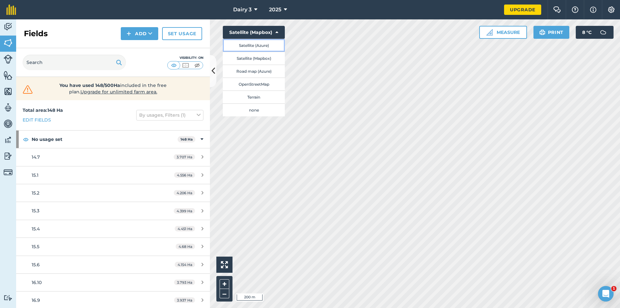
click at [270, 45] on button "Satellite (Azure)" at bounding box center [254, 45] width 62 height 13
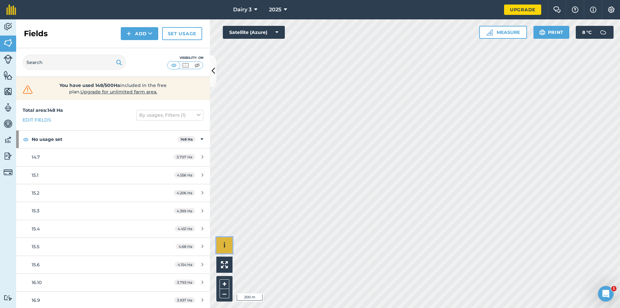
click at [226, 247] on button "i" at bounding box center [224, 245] width 16 height 16
click at [227, 246] on button "›" at bounding box center [224, 245] width 16 height 16
click at [226, 263] on img at bounding box center [224, 264] width 7 height 7
click at [223, 281] on button "+" at bounding box center [224, 284] width 10 height 10
click at [11, 27] on img at bounding box center [8, 27] width 9 height 10
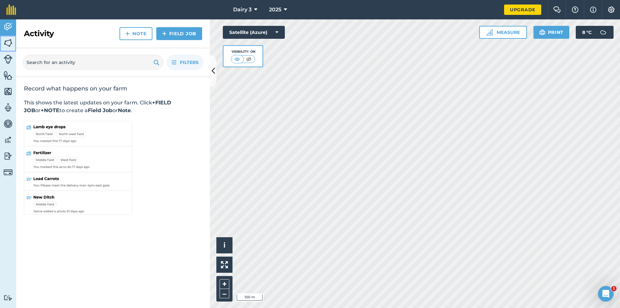
click at [7, 46] on img at bounding box center [8, 43] width 9 height 10
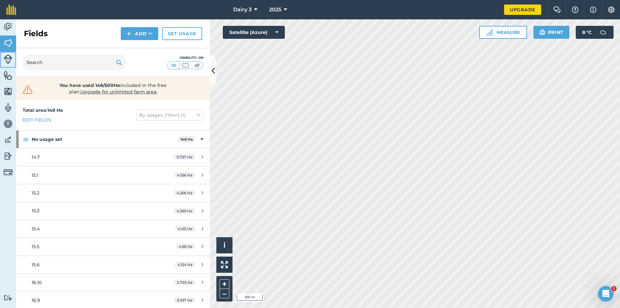
click at [7, 63] on img at bounding box center [8, 59] width 9 height 9
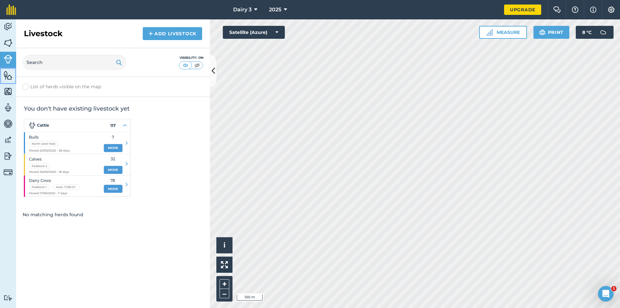
click at [9, 76] on img at bounding box center [8, 75] width 9 height 10
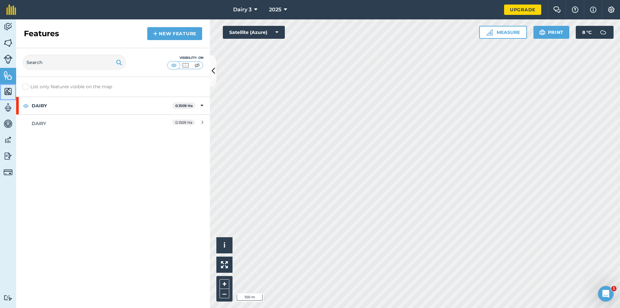
click at [10, 93] on img at bounding box center [8, 91] width 9 height 10
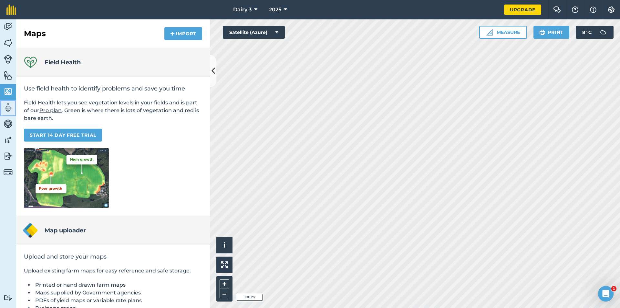
click at [10, 105] on img at bounding box center [8, 108] width 9 height 10
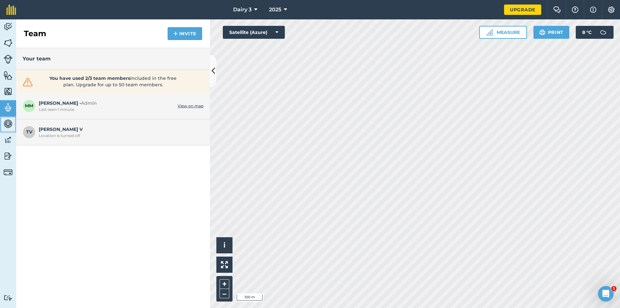
click at [7, 128] on img at bounding box center [8, 124] width 9 height 10
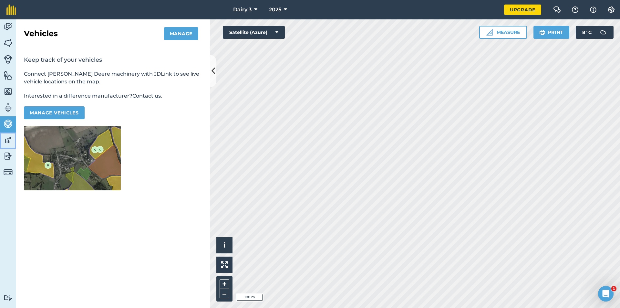
click at [6, 141] on img at bounding box center [8, 140] width 9 height 10
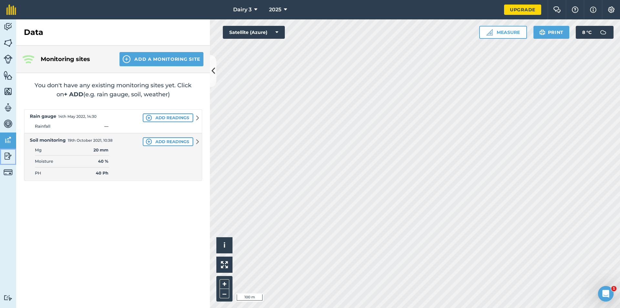
click at [8, 155] on img at bounding box center [8, 156] width 9 height 10
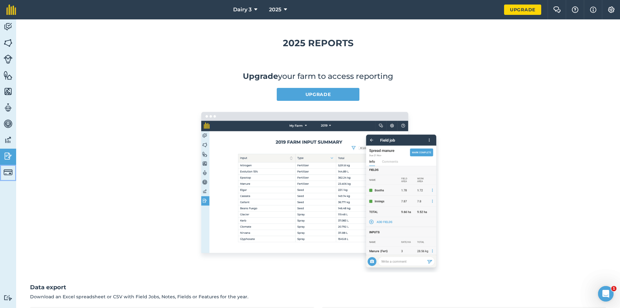
click at [7, 169] on img at bounding box center [8, 171] width 9 height 9
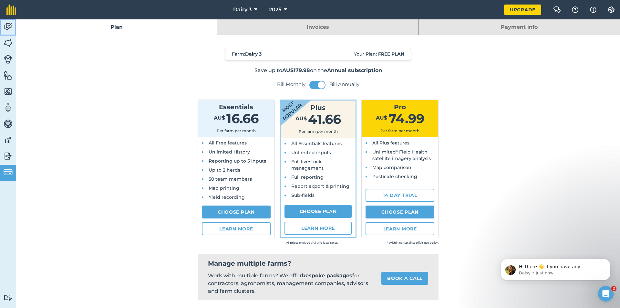
click at [9, 28] on img at bounding box center [8, 27] width 9 height 10
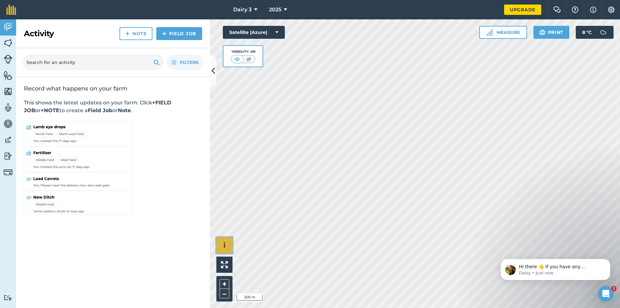
click at [228, 245] on button "i" at bounding box center [224, 245] width 16 height 16
click at [228, 245] on button "›" at bounding box center [224, 245] width 16 height 16
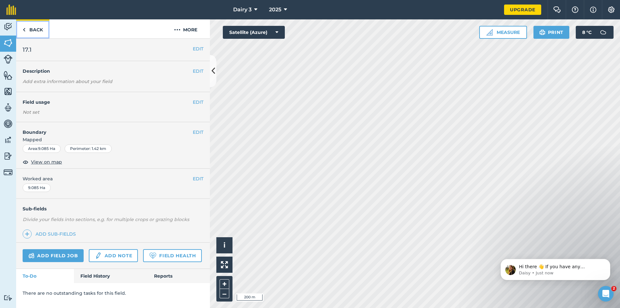
click at [25, 31] on img at bounding box center [24, 30] width 3 height 8
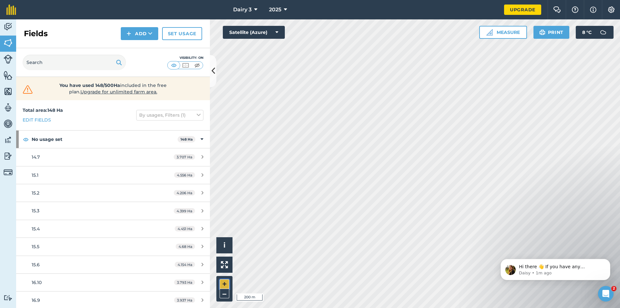
click at [227, 285] on button "+" at bounding box center [224, 284] width 10 height 10
click at [214, 75] on button at bounding box center [213, 71] width 6 height 32
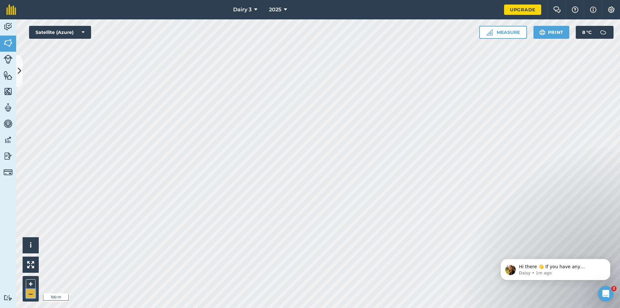
click at [29, 295] on button "–" at bounding box center [31, 292] width 10 height 9
